Goal: Check status: Check status

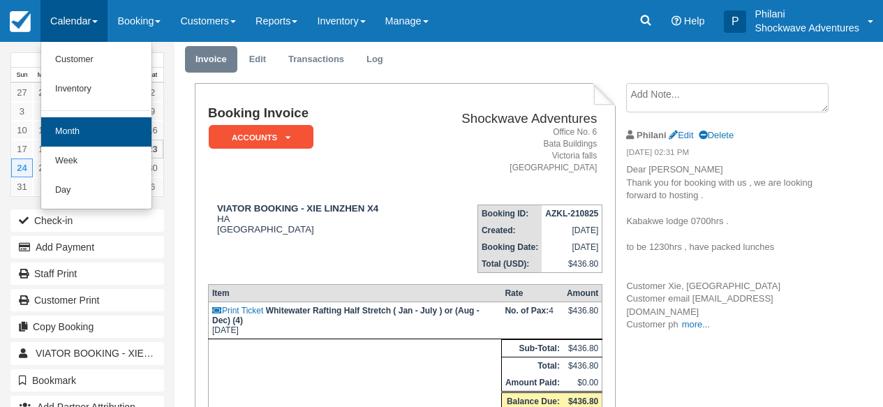
scroll to position [45, 0]
click at [82, 142] on link "Month" at bounding box center [96, 131] width 110 height 29
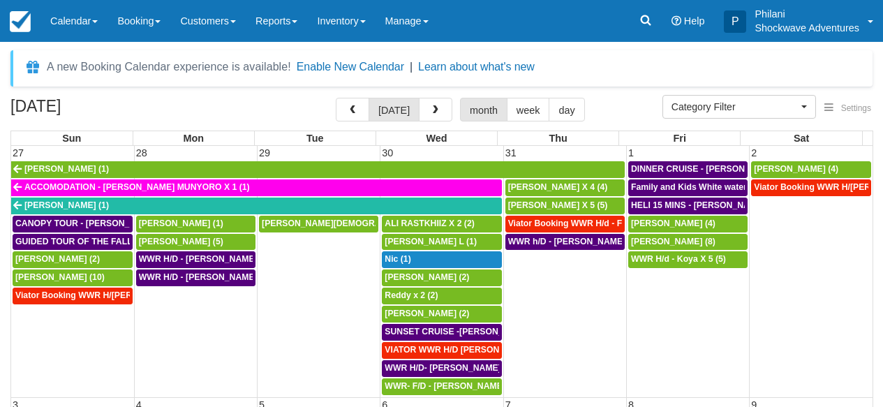
select select
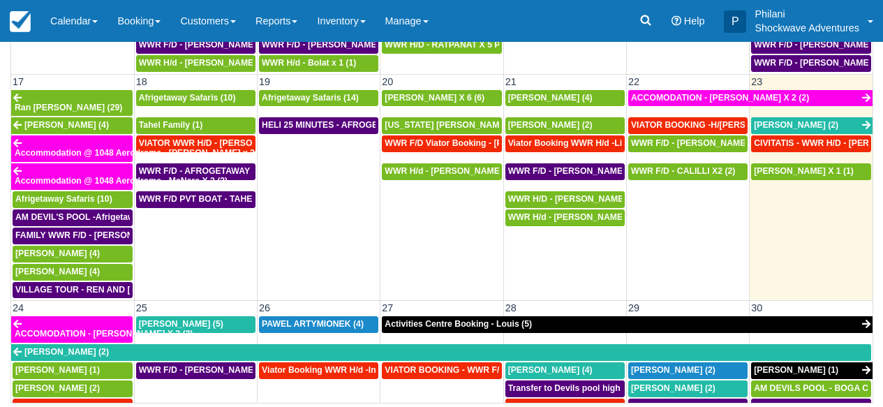
scroll to position [741, 0]
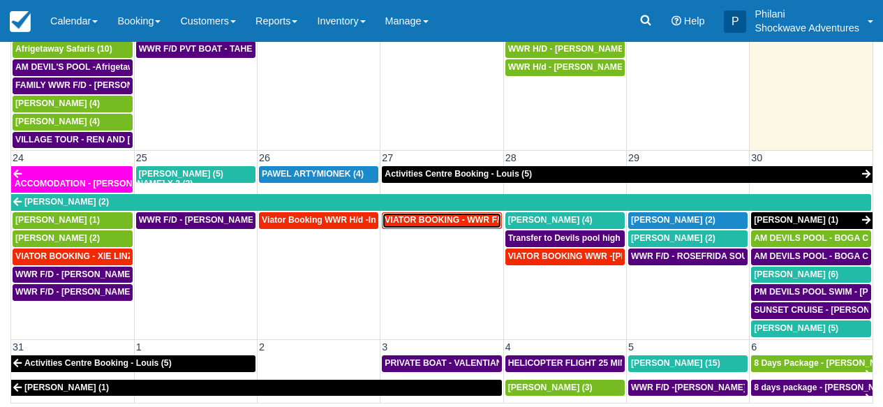
click at [456, 215] on span "VIATOR BOOKING - WWR F/D [PERSON_NAME] X 2 (3)" at bounding box center [495, 220] width 223 height 10
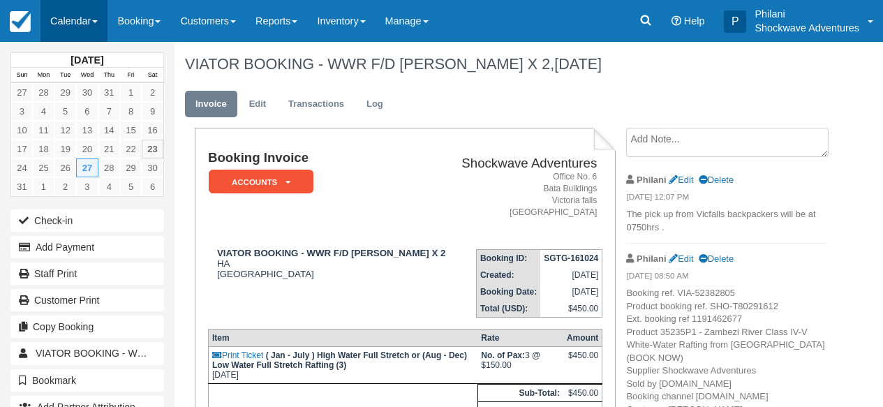
click at [71, 24] on link "Calendar" at bounding box center [73, 21] width 67 height 42
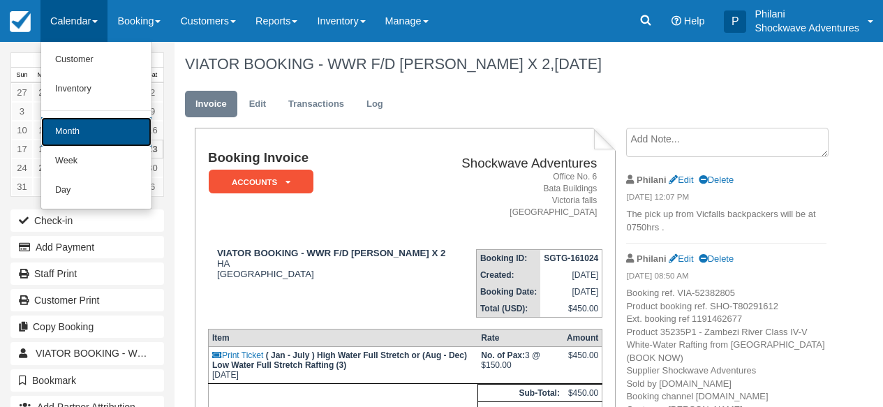
click at [112, 137] on link "Month" at bounding box center [96, 131] width 110 height 29
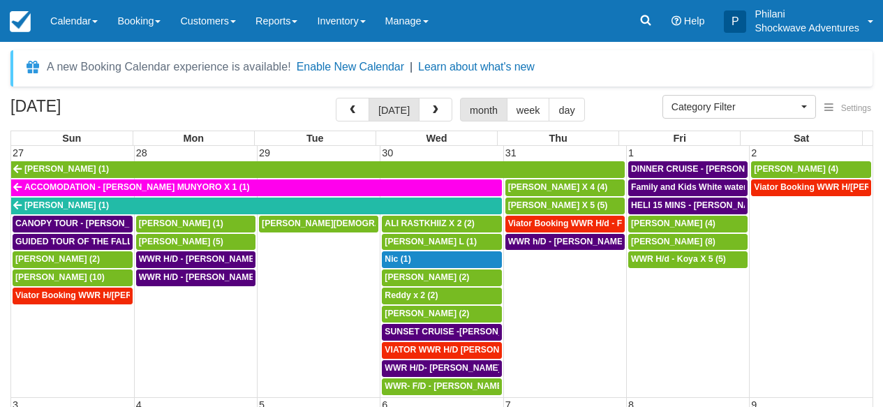
select select
